Goal: Task Accomplishment & Management: Use online tool/utility

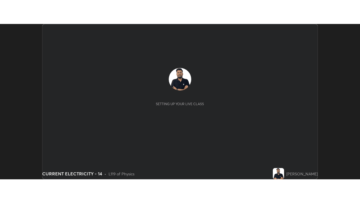
scroll to position [155, 360]
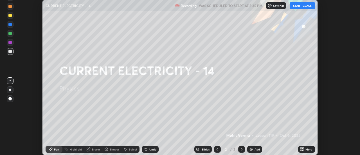
click at [308, 6] on button "START CLASS" at bounding box center [302, 5] width 25 height 7
click at [307, 151] on div "More" at bounding box center [309, 149] width 7 height 3
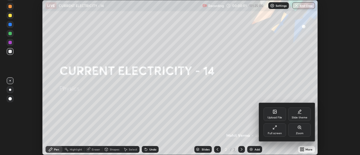
click at [280, 131] on div "Full screen" at bounding box center [275, 130] width 23 height 14
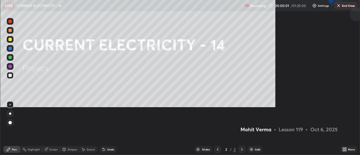
scroll to position [203, 360]
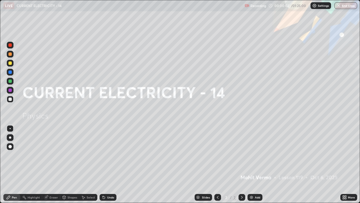
click at [259, 155] on div "Add" at bounding box center [255, 197] width 15 height 7
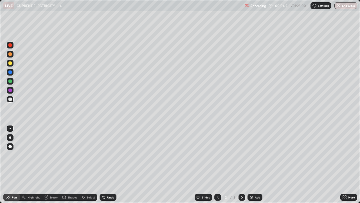
click at [256, 155] on div "Add" at bounding box center [257, 197] width 5 height 3
click at [72, 155] on div "Shapes" at bounding box center [73, 197] width 10 height 3
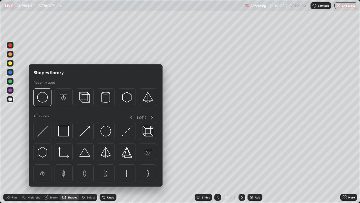
click at [95, 155] on div "Select" at bounding box center [88, 197] width 18 height 7
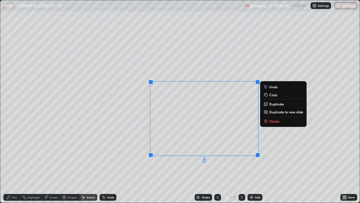
click at [269, 104] on button "Duplicate" at bounding box center [284, 104] width 42 height 7
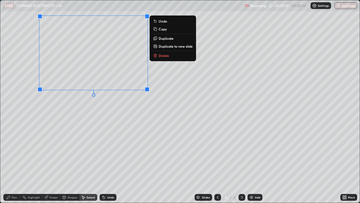
click at [170, 37] on p "Duplicate" at bounding box center [166, 38] width 15 height 5
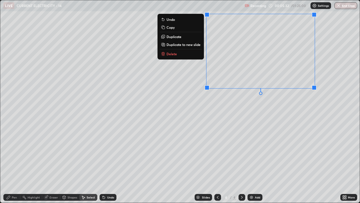
click at [175, 35] on p "Duplicate" at bounding box center [174, 36] width 15 height 5
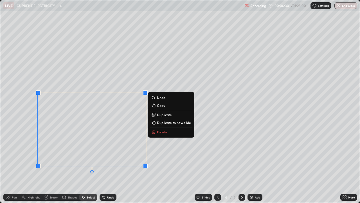
click at [165, 155] on div "0 ° Undo Copy Duplicate Duplicate to new slide Delete" at bounding box center [180, 101] width 360 height 202
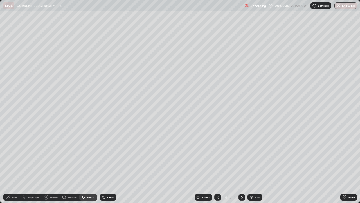
click at [18, 155] on div "Pen" at bounding box center [11, 197] width 17 height 7
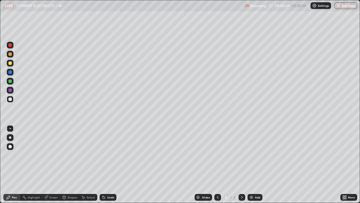
click at [11, 63] on div at bounding box center [9, 62] width 3 height 3
click at [53, 155] on div "Eraser" at bounding box center [54, 197] width 8 height 3
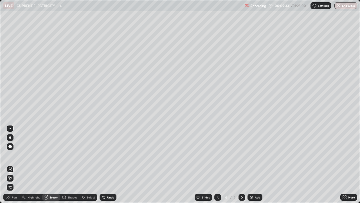
click at [10, 155] on span "Erase all" at bounding box center [10, 186] width 6 height 3
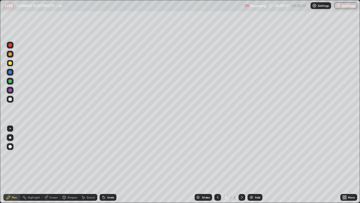
click at [10, 99] on div at bounding box center [9, 98] width 3 height 3
click at [255, 155] on div "Add" at bounding box center [257, 197] width 5 height 3
click at [107, 155] on div "Undo" at bounding box center [110, 197] width 7 height 3
click at [106, 155] on div "Undo" at bounding box center [108, 197] width 17 height 7
click at [105, 155] on div "Undo" at bounding box center [108, 197] width 17 height 7
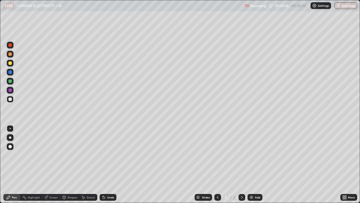
click at [10, 64] on div at bounding box center [9, 62] width 3 height 3
click at [50, 155] on div "Eraser" at bounding box center [54, 197] width 8 height 3
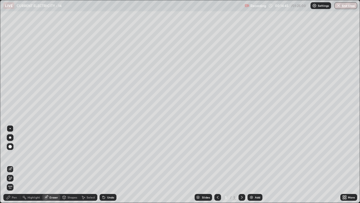
click at [12, 155] on div "Pen" at bounding box center [11, 197] width 17 height 7
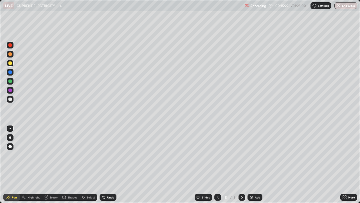
click at [110, 155] on div "Undo" at bounding box center [110, 197] width 7 height 3
click at [54, 155] on div "Eraser" at bounding box center [54, 197] width 8 height 3
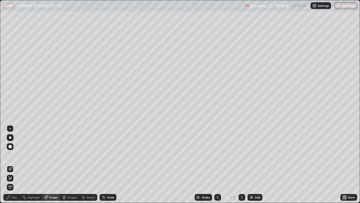
click at [11, 155] on icon at bounding box center [10, 178] width 5 height 5
click at [15, 155] on div "Pen" at bounding box center [14, 197] width 5 height 3
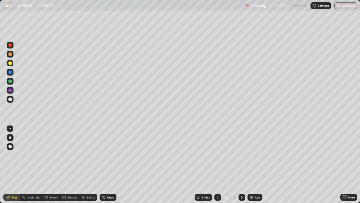
click at [13, 99] on div at bounding box center [10, 99] width 7 height 7
click at [254, 155] on div "Add" at bounding box center [255, 197] width 15 height 7
click at [217, 155] on icon at bounding box center [218, 197] width 5 height 5
click at [242, 155] on icon at bounding box center [242, 197] width 5 height 5
click at [253, 155] on img at bounding box center [252, 197] width 5 height 5
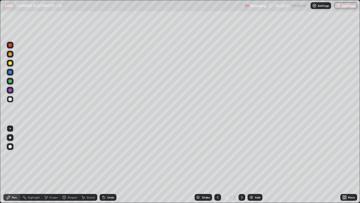
click at [0, 135] on div "Setting up your live class" at bounding box center [180, 101] width 360 height 203
click at [92, 155] on div "Select" at bounding box center [88, 197] width 18 height 7
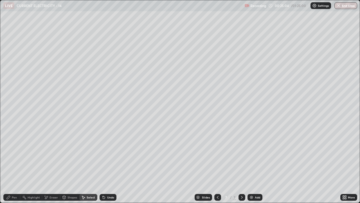
click at [18, 155] on div "Pen" at bounding box center [11, 197] width 17 height 7
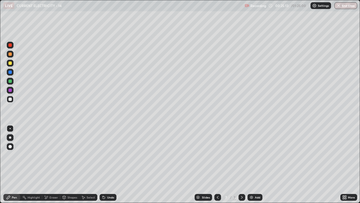
click at [257, 155] on div "Add" at bounding box center [255, 197] width 15 height 7
click at [111, 155] on div "Undo" at bounding box center [110, 197] width 7 height 3
click at [109, 155] on div "Undo" at bounding box center [110, 197] width 7 height 3
click at [110, 155] on div "Undo" at bounding box center [110, 197] width 7 height 3
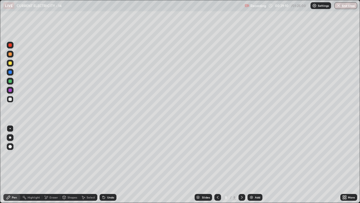
click at [111, 155] on div "Undo" at bounding box center [110, 197] width 7 height 3
click at [110, 155] on div "Undo" at bounding box center [110, 197] width 7 height 3
click at [109, 155] on div "Undo" at bounding box center [110, 197] width 7 height 3
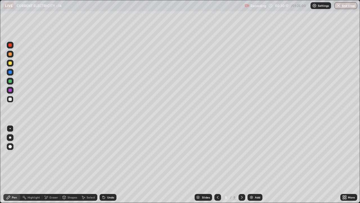
click at [253, 155] on div "Add" at bounding box center [255, 197] width 15 height 7
click at [9, 63] on div at bounding box center [9, 62] width 3 height 3
click at [109, 155] on div "Undo" at bounding box center [110, 197] width 7 height 3
click at [110, 155] on div "Undo" at bounding box center [108, 197] width 17 height 7
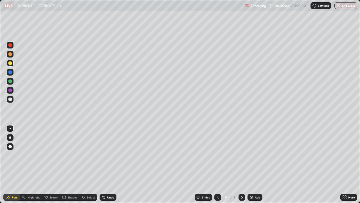
click at [216, 155] on icon at bounding box center [218, 197] width 5 height 5
click at [242, 155] on icon at bounding box center [242, 197] width 5 height 5
click at [12, 100] on div at bounding box center [9, 98] width 3 height 3
click at [109, 155] on div "Undo" at bounding box center [108, 197] width 17 height 7
click at [108, 155] on div "Undo" at bounding box center [108, 197] width 17 height 7
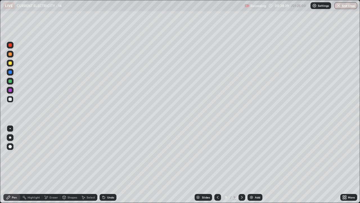
click at [255, 155] on div "Add" at bounding box center [257, 197] width 5 height 3
click at [109, 155] on div "Undo" at bounding box center [110, 197] width 7 height 3
click at [52, 155] on div "Eraser" at bounding box center [54, 197] width 8 height 3
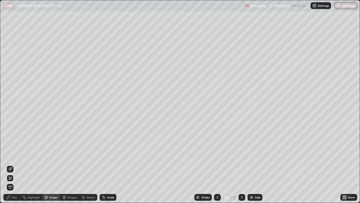
click at [14, 155] on div "Pen" at bounding box center [11, 197] width 17 height 7
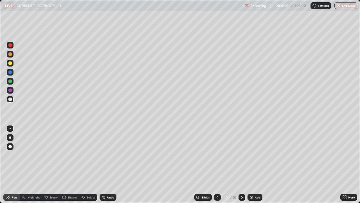
click at [219, 155] on div at bounding box center [217, 196] width 7 height 11
click at [52, 155] on div "Eraser" at bounding box center [51, 197] width 18 height 7
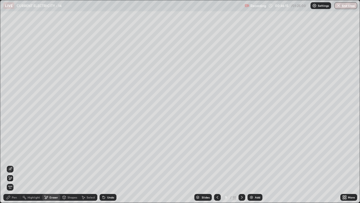
click at [241, 155] on icon at bounding box center [242, 197] width 5 height 5
click at [10, 155] on span "Erase all" at bounding box center [10, 186] width 6 height 3
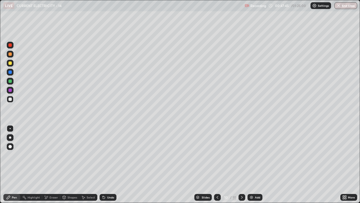
click at [108, 155] on div "Undo" at bounding box center [110, 197] width 7 height 3
click at [109, 155] on div "Undo" at bounding box center [110, 197] width 7 height 3
click at [159, 155] on div "Slides 10 / 10 Add" at bounding box center [229, 196] width 224 height 11
click at [255, 155] on div "Add" at bounding box center [257, 197] width 5 height 3
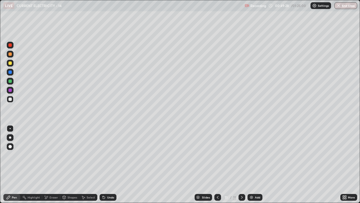
click at [54, 155] on div "Eraser" at bounding box center [54, 197] width 8 height 3
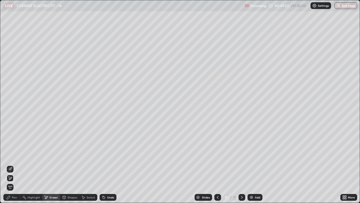
click at [14, 155] on div "Pen" at bounding box center [14, 197] width 5 height 3
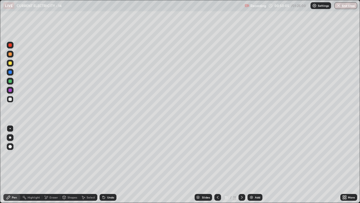
click at [55, 155] on div "Eraser" at bounding box center [54, 197] width 8 height 3
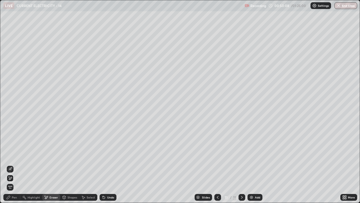
click at [110, 155] on div "Undo" at bounding box center [108, 197] width 17 height 7
click at [111, 155] on div "Undo" at bounding box center [108, 197] width 17 height 7
click at [109, 155] on div "Undo" at bounding box center [108, 197] width 17 height 7
click at [108, 155] on div "Undo" at bounding box center [108, 197] width 17 height 7
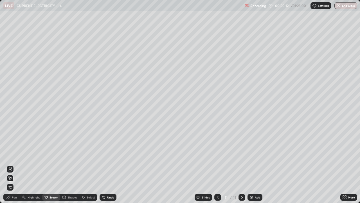
click at [108, 155] on div "Undo" at bounding box center [108, 197] width 17 height 7
click at [14, 155] on div "Pen" at bounding box center [14, 197] width 5 height 3
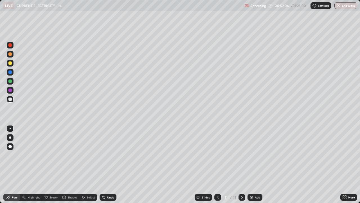
click at [57, 155] on div "Eraser" at bounding box center [51, 197] width 18 height 7
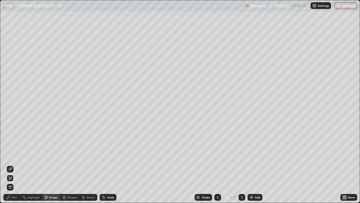
click at [15, 155] on div "Pen" at bounding box center [14, 197] width 5 height 3
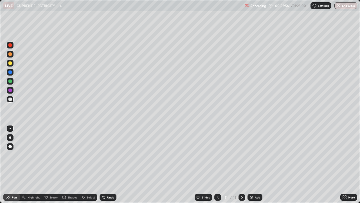
click at [108, 155] on div "Undo" at bounding box center [108, 197] width 17 height 7
click at [110, 155] on div "Undo" at bounding box center [108, 197] width 17 height 7
click at [219, 155] on div at bounding box center [218, 197] width 7 height 7
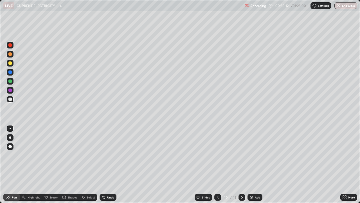
click at [241, 155] on icon at bounding box center [242, 197] width 5 height 5
click at [50, 155] on div "Eraser" at bounding box center [54, 197] width 8 height 3
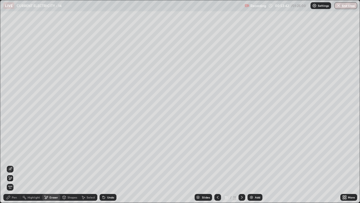
click at [16, 155] on div "Pen" at bounding box center [14, 197] width 5 height 3
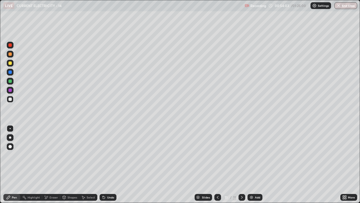
click at [108, 155] on div "Undo" at bounding box center [110, 197] width 7 height 3
click at [110, 155] on div "Undo" at bounding box center [108, 197] width 17 height 7
click at [12, 64] on div at bounding box center [10, 63] width 7 height 7
click at [257, 155] on div "Add" at bounding box center [257, 197] width 5 height 3
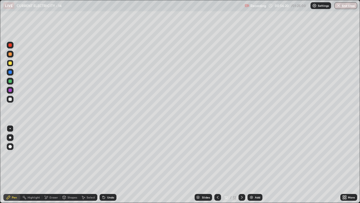
click at [9, 99] on div at bounding box center [9, 98] width 3 height 3
click at [108, 155] on div "Undo" at bounding box center [108, 197] width 17 height 7
click at [106, 155] on div "Undo" at bounding box center [108, 197] width 17 height 7
click at [107, 155] on div "Undo" at bounding box center [108, 197] width 17 height 7
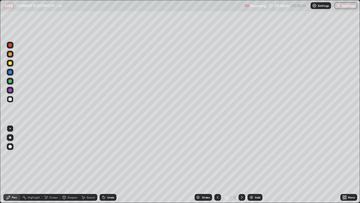
click at [107, 155] on div "Undo" at bounding box center [108, 197] width 17 height 7
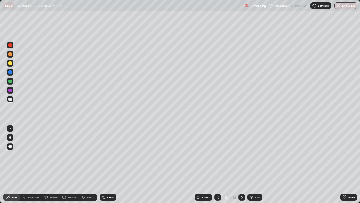
click at [107, 155] on div "Undo" at bounding box center [108, 197] width 17 height 7
click at [108, 155] on div "Undo" at bounding box center [110, 197] width 7 height 3
click at [109, 155] on div "Undo" at bounding box center [110, 197] width 7 height 3
click at [110, 155] on div "Undo" at bounding box center [110, 197] width 7 height 3
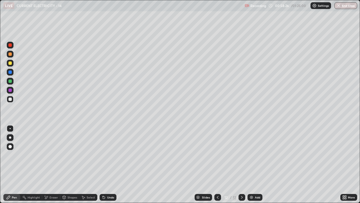
click at [110, 155] on div "Undo" at bounding box center [110, 197] width 7 height 3
click at [46, 155] on icon at bounding box center [46, 197] width 3 height 3
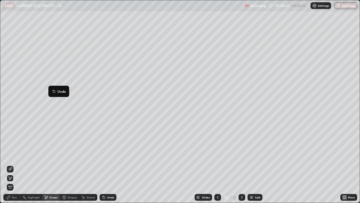
click at [11, 155] on icon at bounding box center [10, 169] width 5 height 5
click at [16, 155] on div "Pen" at bounding box center [14, 197] width 5 height 3
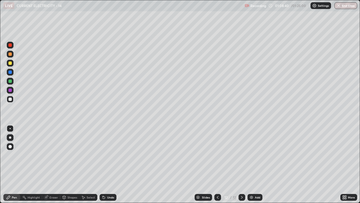
click at [261, 155] on div "Add" at bounding box center [255, 197] width 15 height 7
click at [105, 155] on icon at bounding box center [104, 197] width 5 height 5
click at [104, 155] on icon at bounding box center [104, 197] width 2 height 2
click at [103, 155] on div "Undo" at bounding box center [108, 197] width 17 height 7
click at [103, 155] on icon at bounding box center [104, 197] width 2 height 2
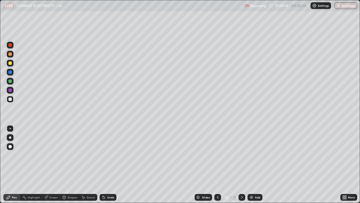
click at [103, 155] on icon at bounding box center [104, 197] width 2 height 2
click at [11, 64] on div at bounding box center [9, 62] width 3 height 3
click at [255, 155] on div "Add" at bounding box center [257, 197] width 5 height 3
click at [10, 97] on div at bounding box center [9, 98] width 3 height 3
click at [344, 155] on div "More" at bounding box center [349, 197] width 17 height 7
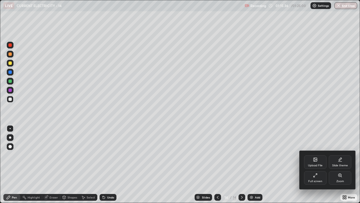
click at [331, 155] on div at bounding box center [180, 101] width 360 height 203
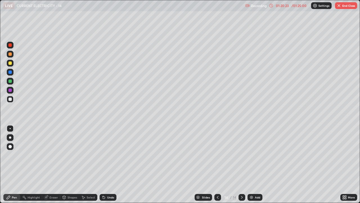
click at [54, 155] on div "Eraser" at bounding box center [54, 197] width 8 height 3
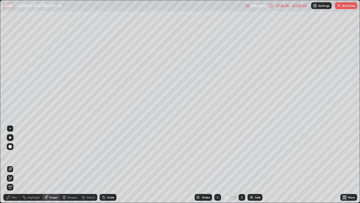
click at [19, 155] on div "Pen" at bounding box center [11, 197] width 17 height 7
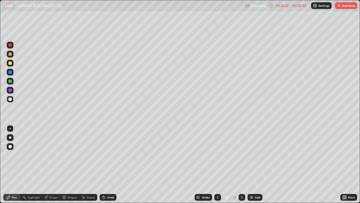
click at [343, 6] on button "End Class" at bounding box center [346, 5] width 22 height 7
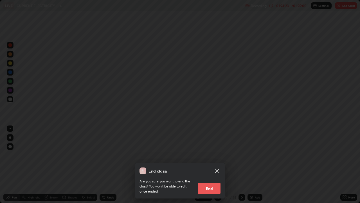
click at [209, 155] on button "End" at bounding box center [209, 187] width 23 height 11
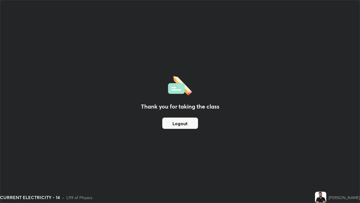
click at [193, 123] on button "Logout" at bounding box center [180, 122] width 36 height 11
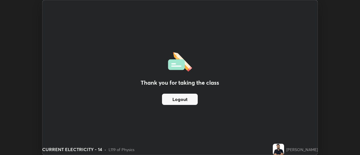
scroll to position [28006, 27801]
